Goal: Find specific page/section: Find specific page/section

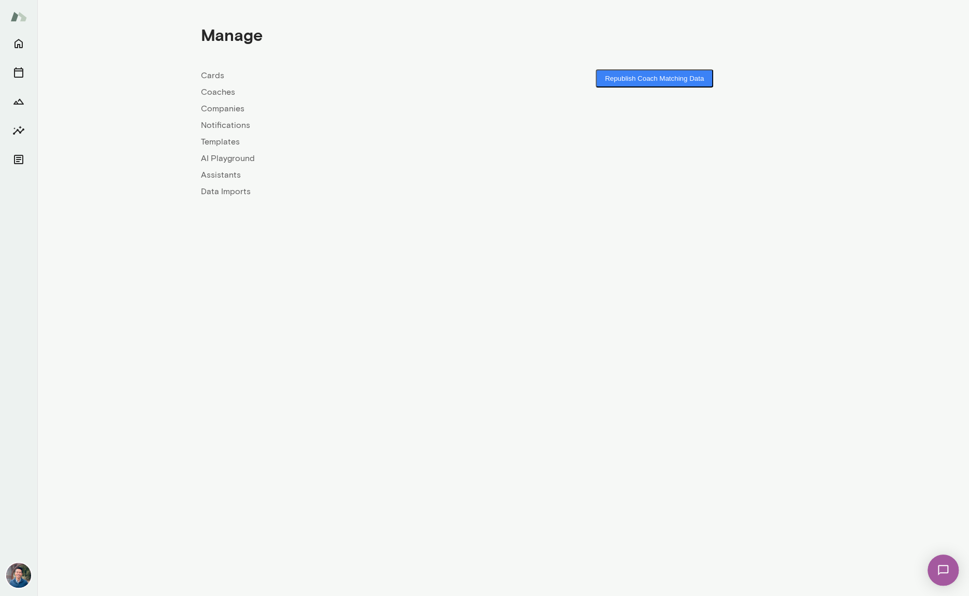
click at [232, 109] on link "Companies" at bounding box center [352, 109] width 303 height 12
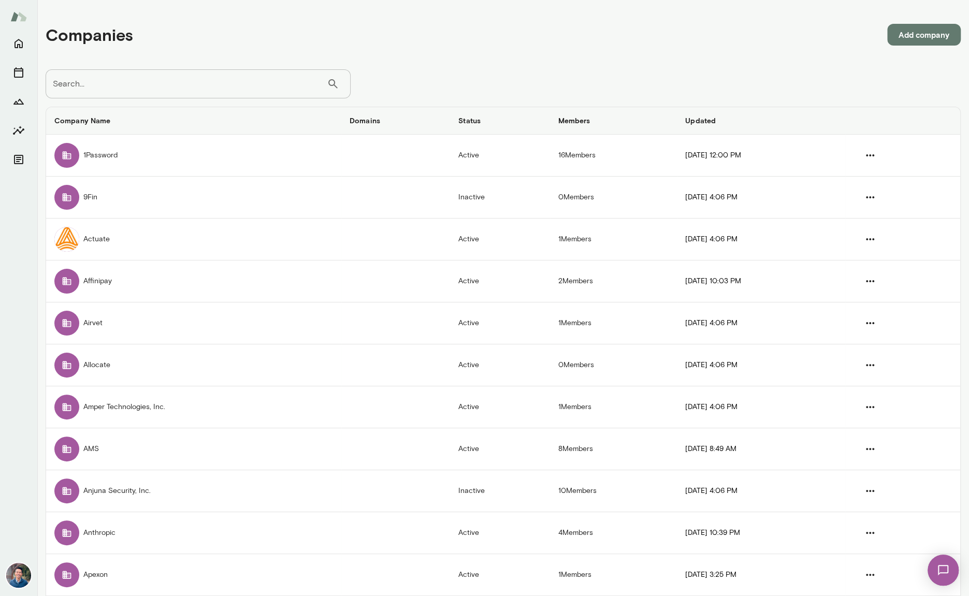
click at [208, 93] on input "Search..." at bounding box center [186, 83] width 281 height 29
type input "*****"
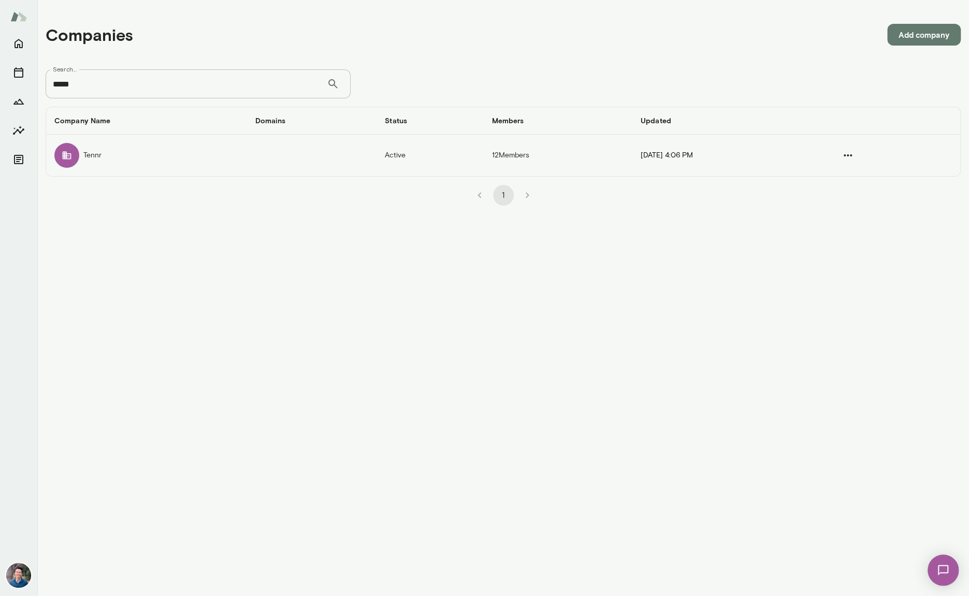
click at [311, 159] on td "companies table" at bounding box center [312, 155] width 130 height 41
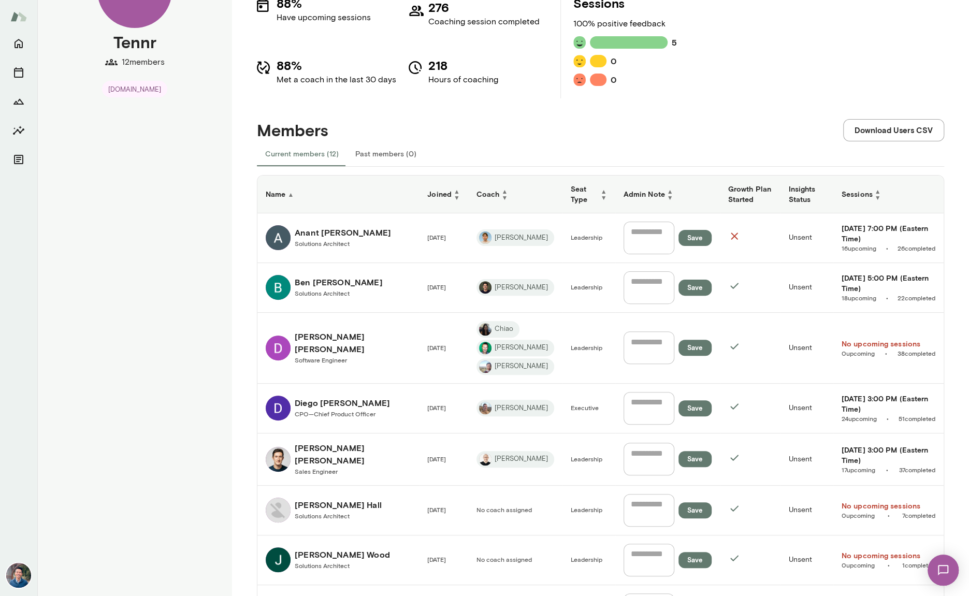
scroll to position [98, 0]
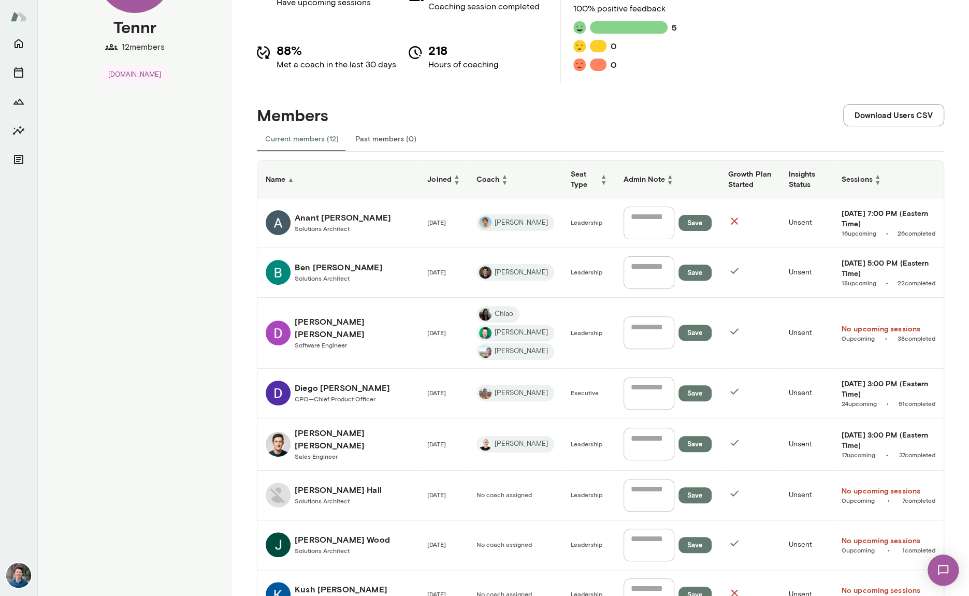
click at [353, 395] on span "CPO—Chief Product Officer" at bounding box center [335, 398] width 81 height 7
